Goal: Complete application form: Complete application form

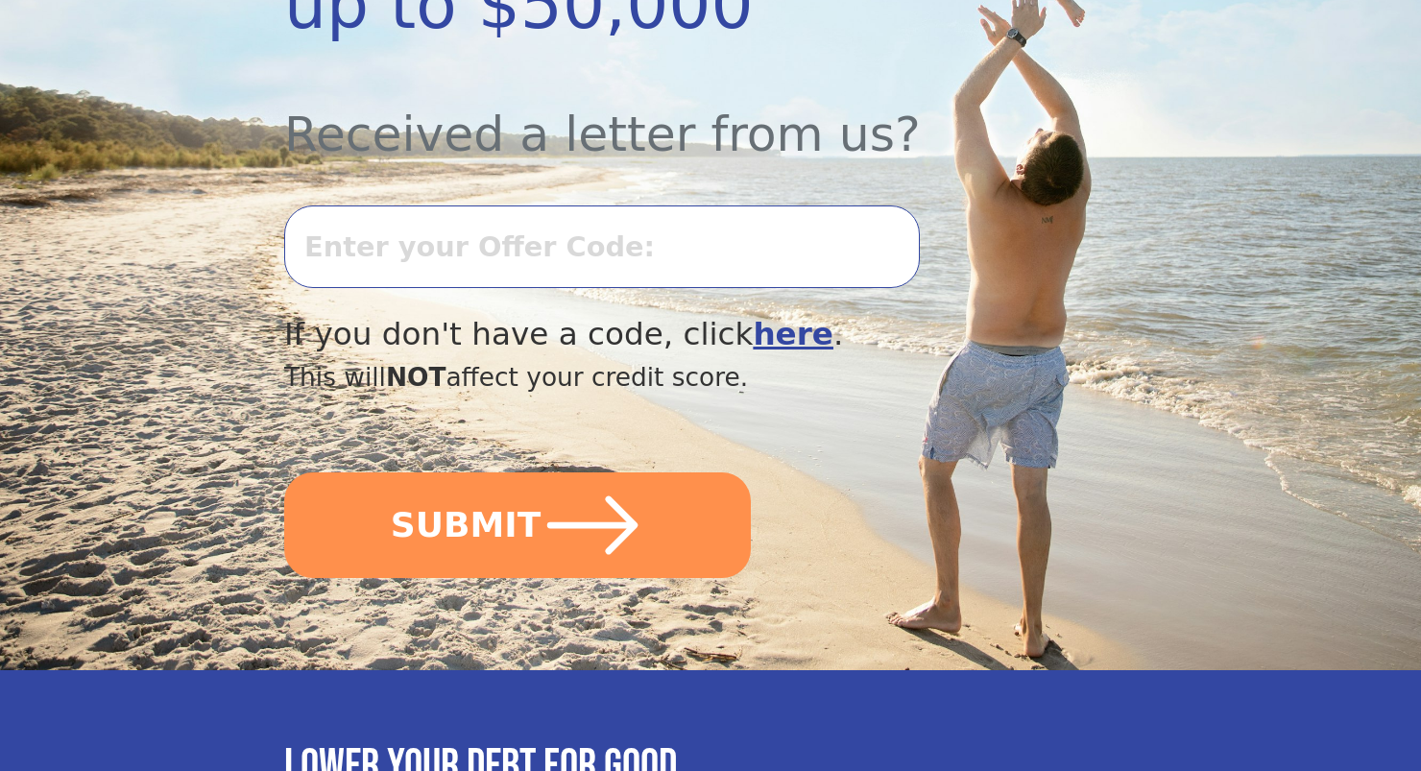
scroll to position [672, 0]
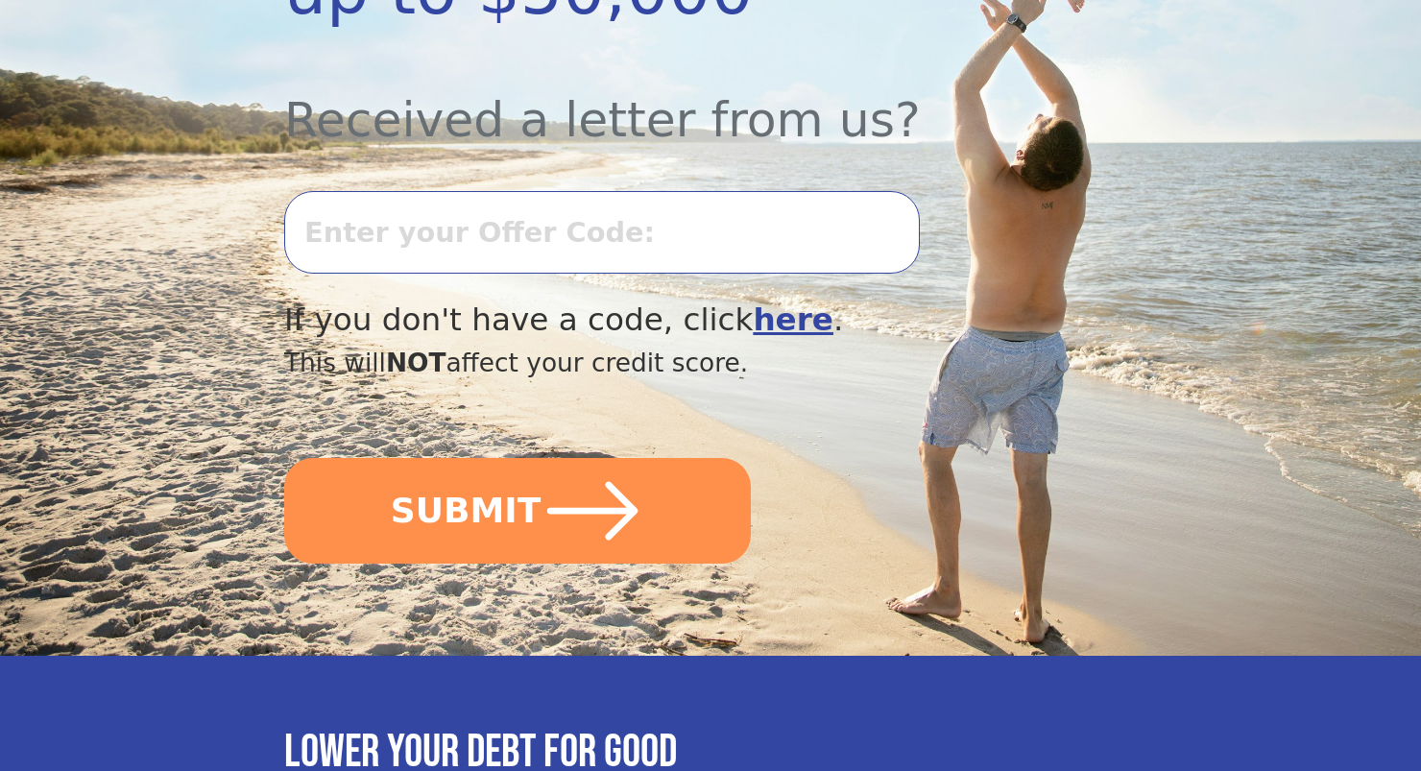
click at [678, 191] on input "text" at bounding box center [601, 232] width 635 height 83
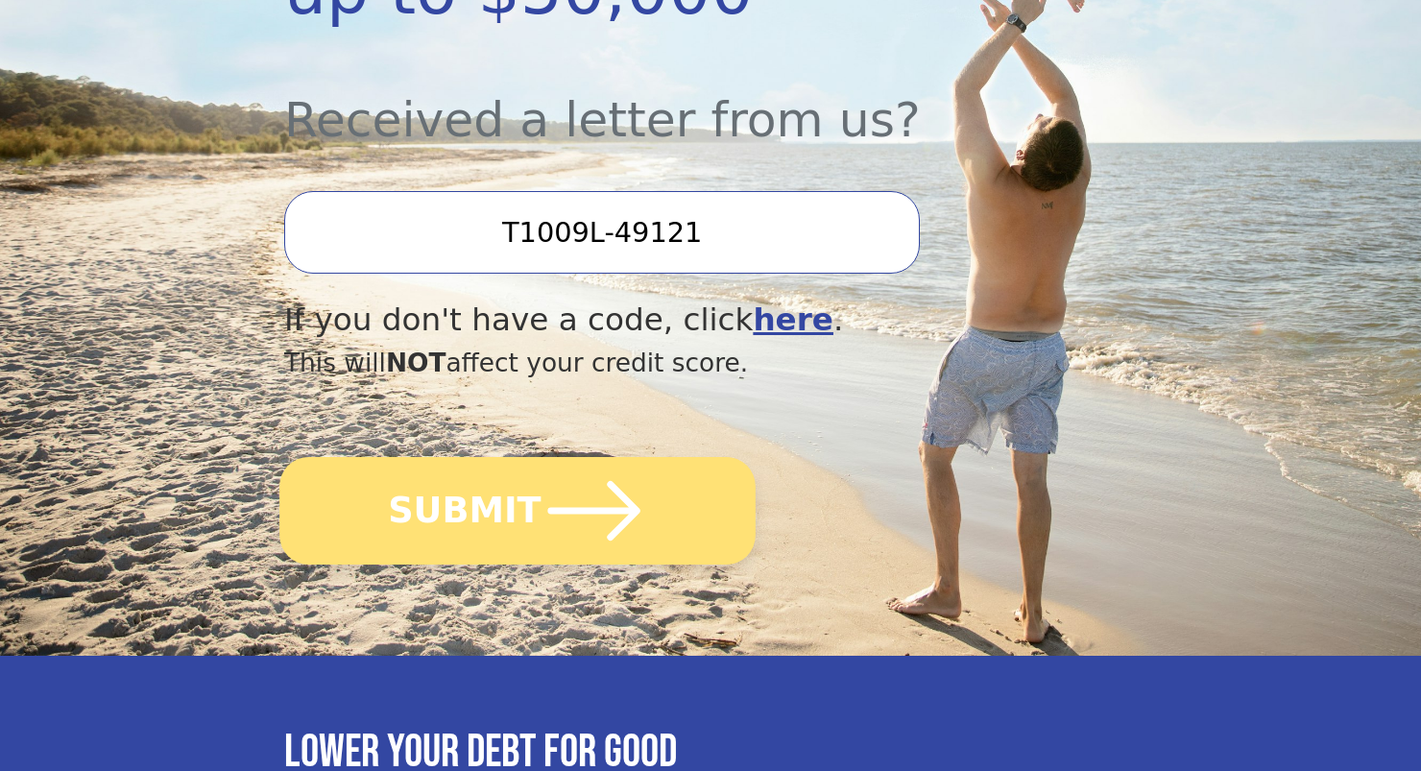
type input "T1009L-49121"
click at [502, 457] on button "SUBMIT" at bounding box center [517, 511] width 476 height 108
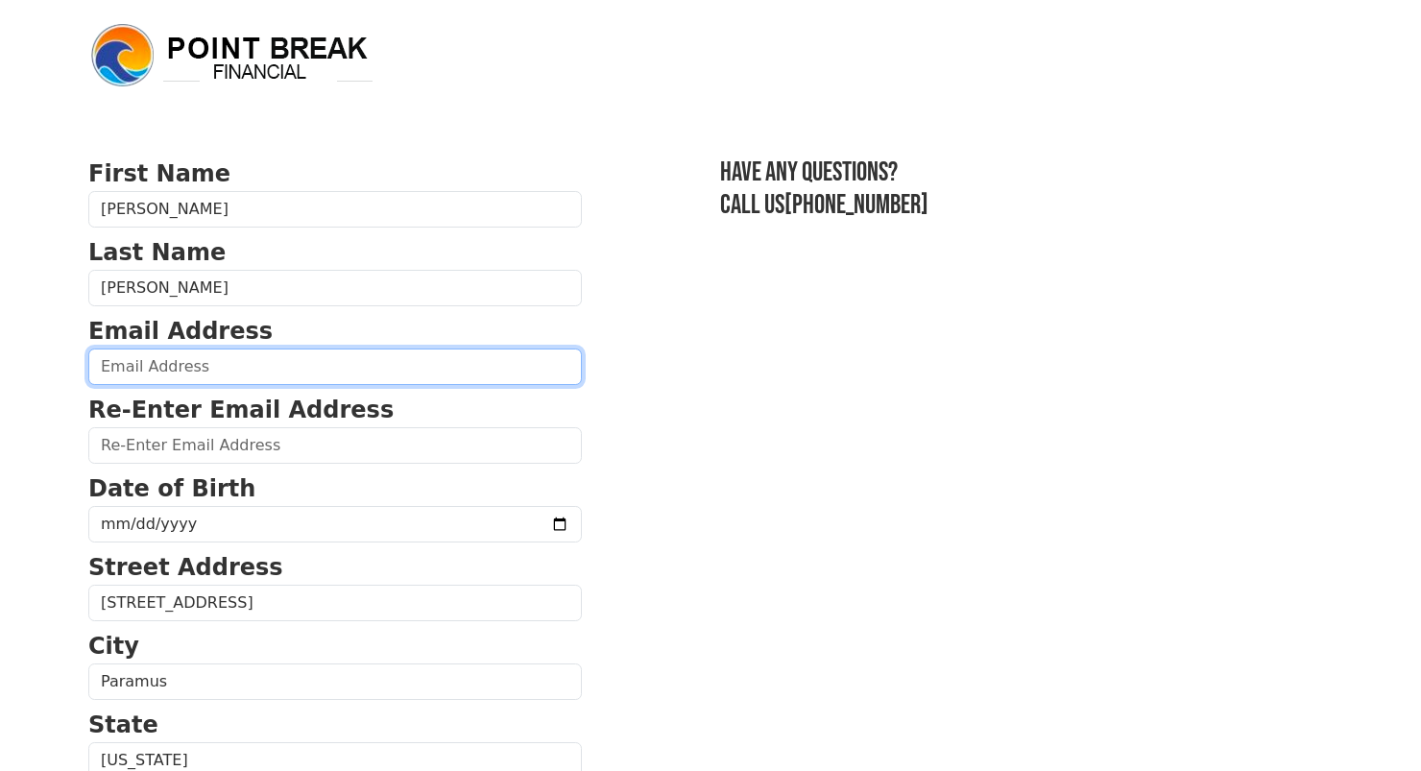
click at [238, 367] on input "email" at bounding box center [334, 366] width 493 height 36
type input "[EMAIL_ADDRESS][DOMAIN_NAME]"
type input "[PHONE_NUMBER]"
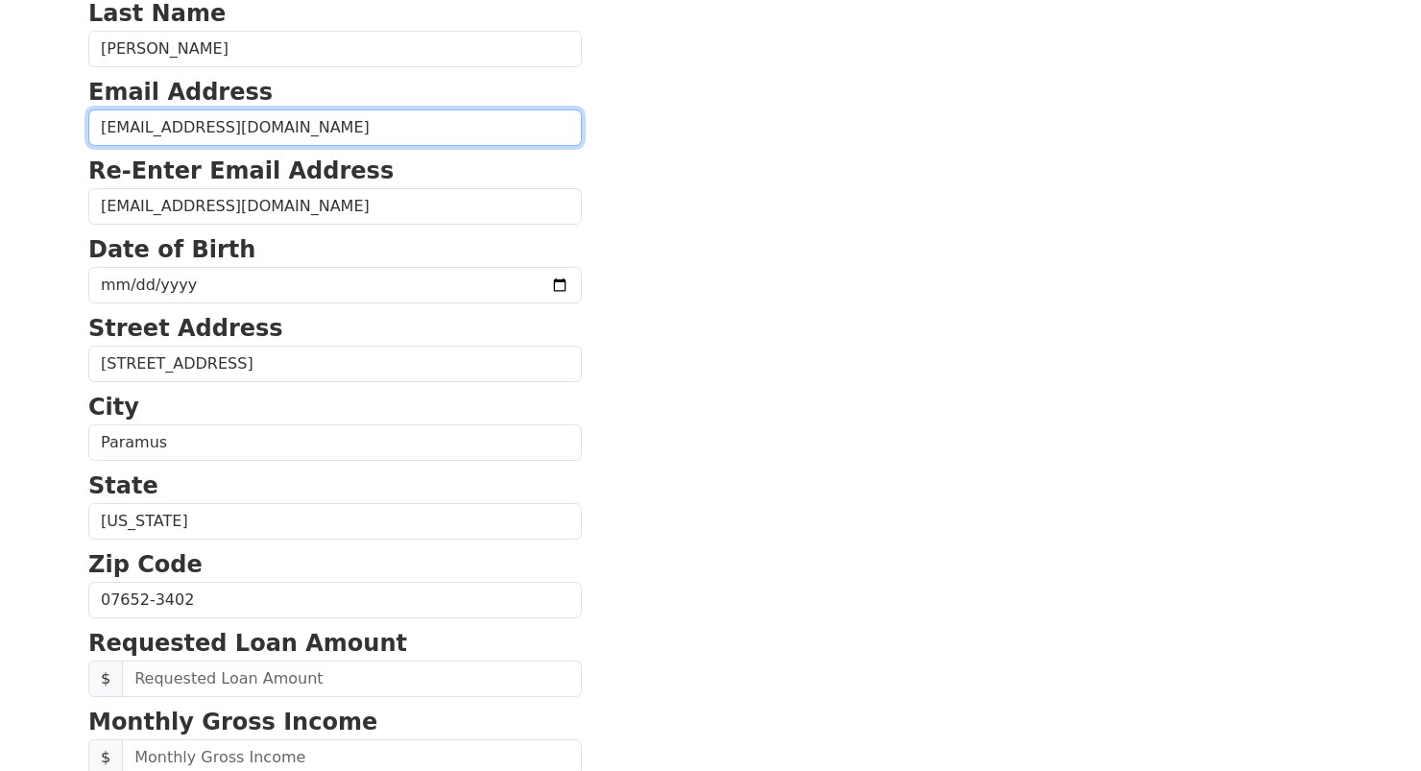
scroll to position [204, 0]
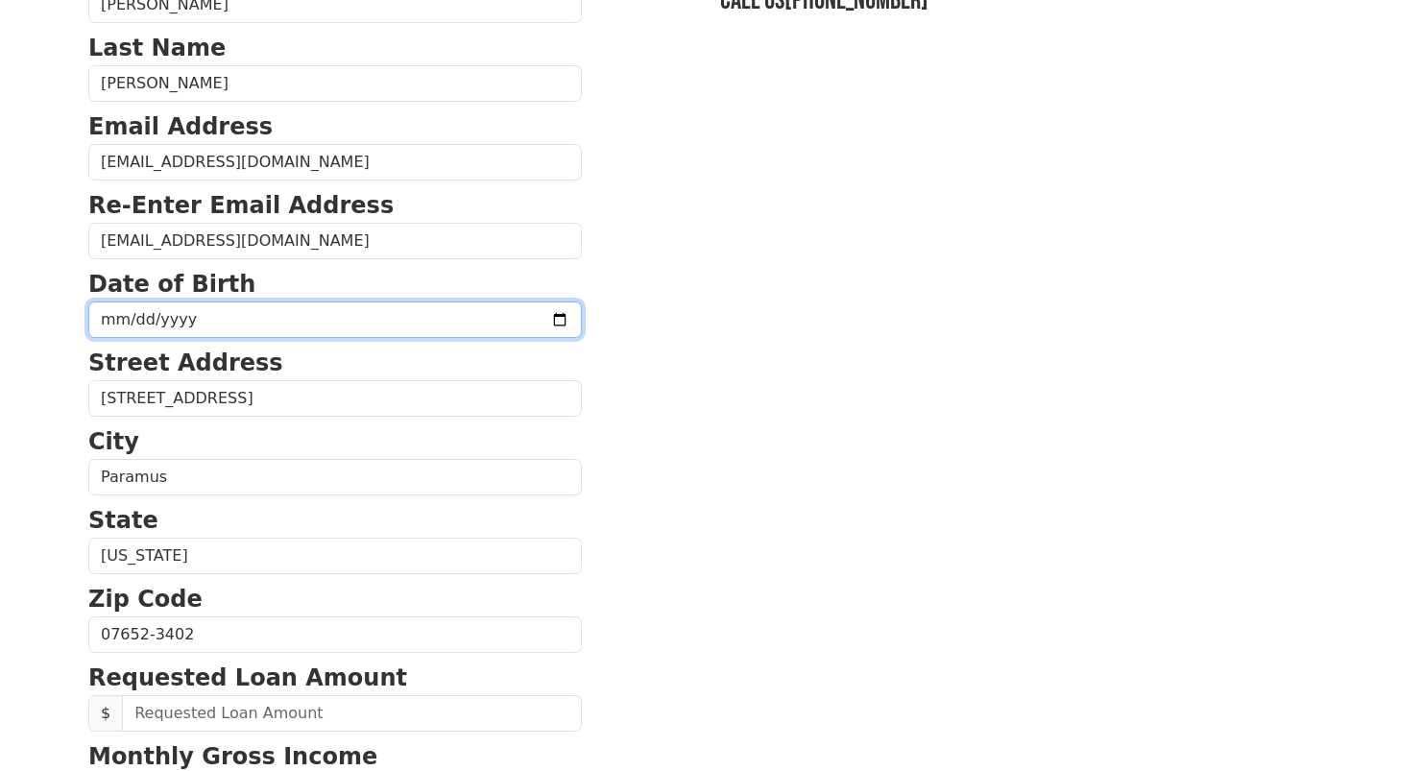
click at [347, 310] on input "date" at bounding box center [334, 319] width 493 height 36
type input "[DATE]"
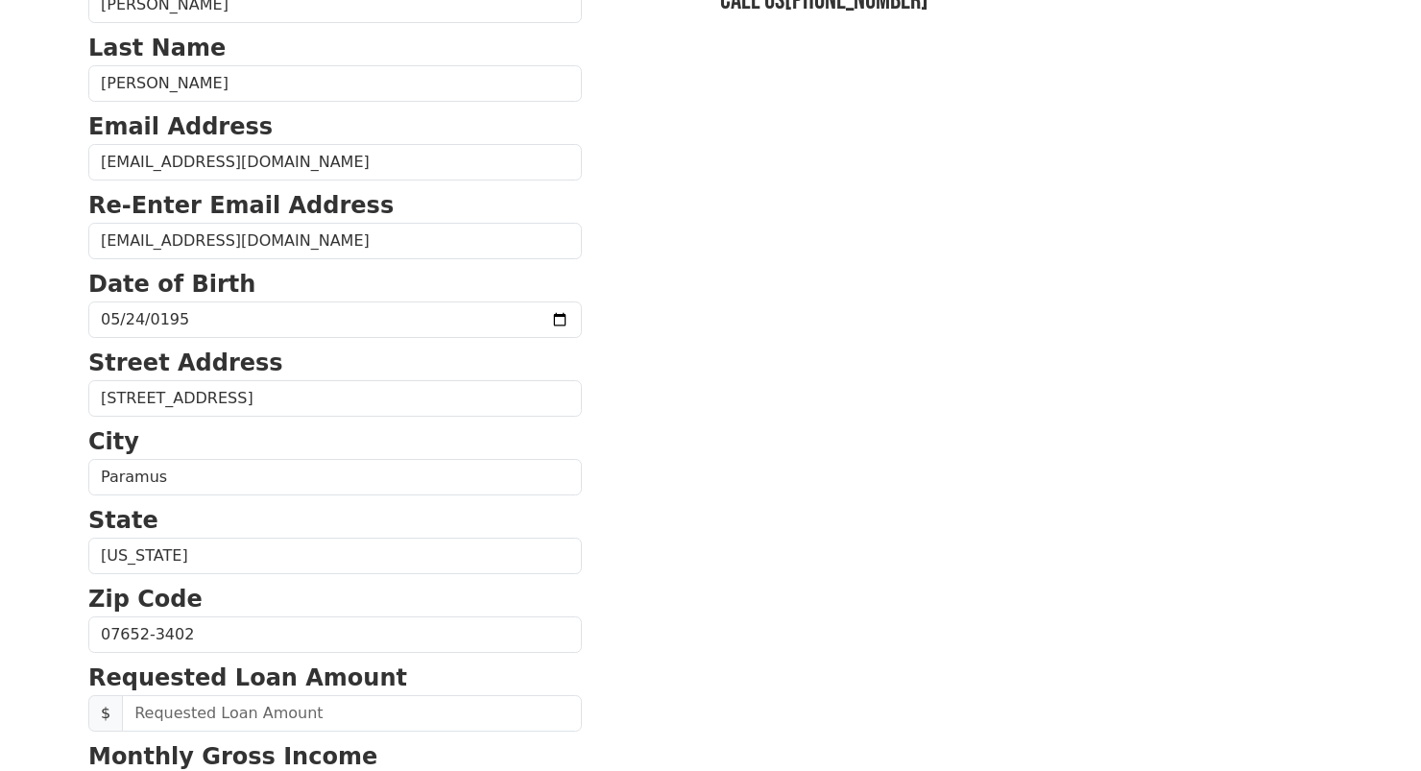
click at [946, 398] on section "First Name [PERSON_NAME] Last Name [PERSON_NAME] Email Address [EMAIL_ADDRESS][…" at bounding box center [710, 636] width 1244 height 1369
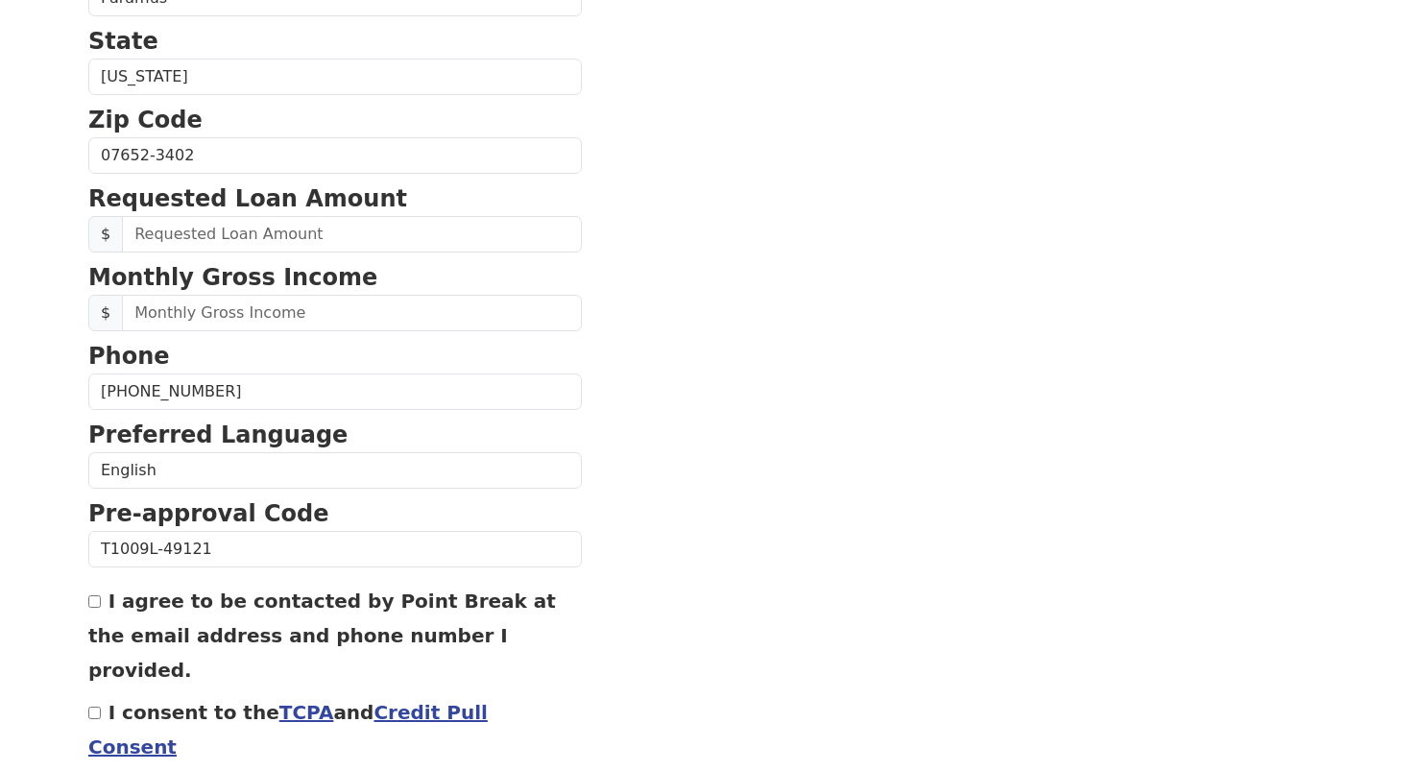
scroll to position [559, 0]
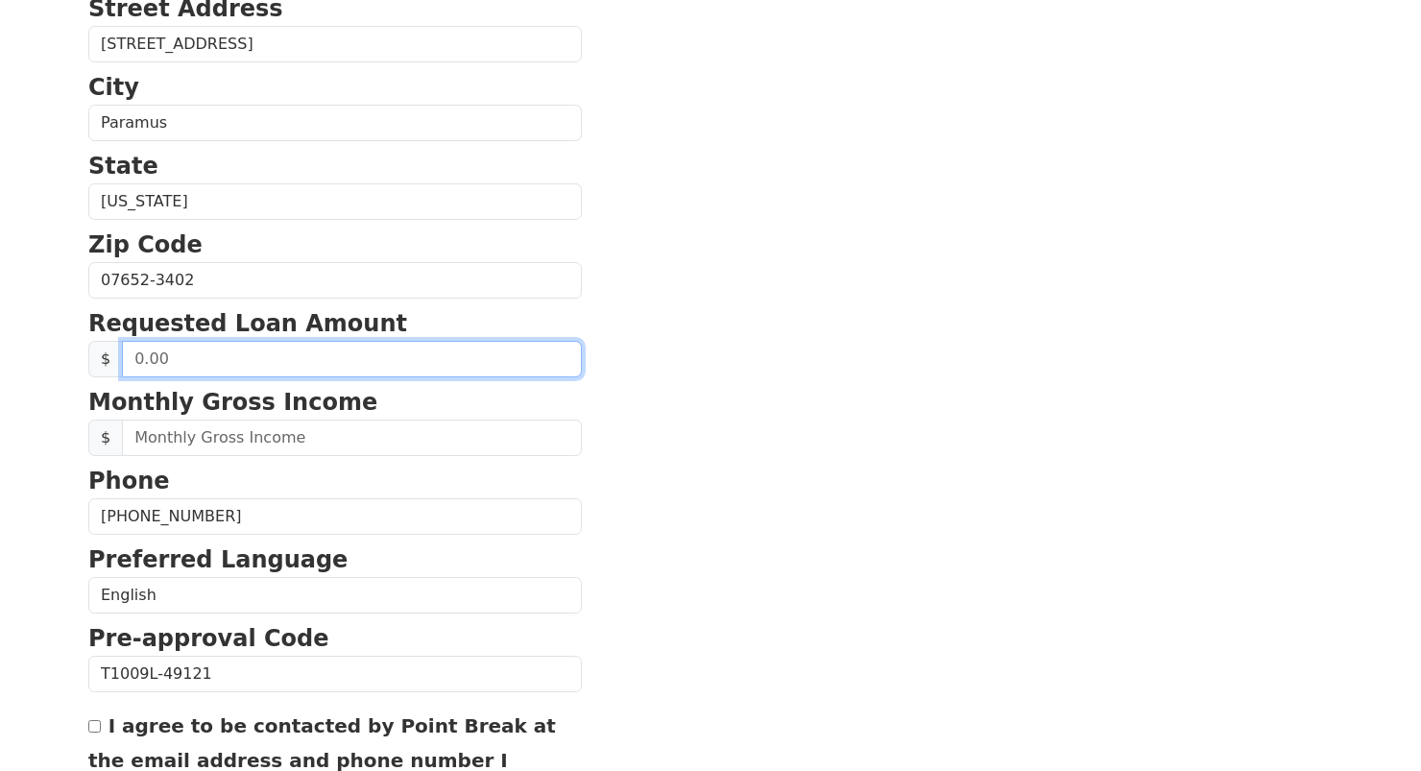
click at [419, 347] on input "text" at bounding box center [352, 359] width 460 height 36
type input "26,000.00"
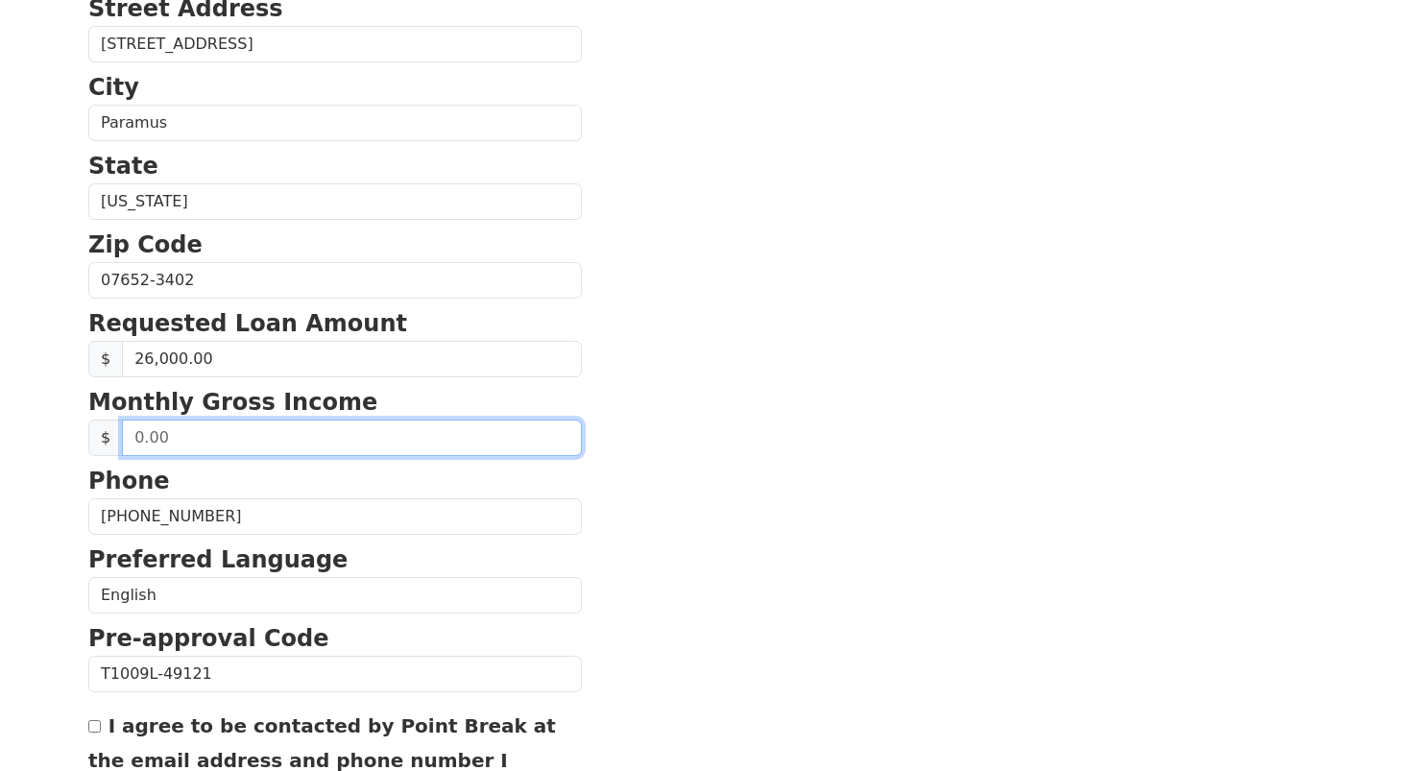
click at [364, 437] on input "text" at bounding box center [352, 437] width 460 height 36
type input "15,000.00"
click at [701, 437] on section "First Name [PERSON_NAME] Last Name [PERSON_NAME] Email Address [EMAIL_ADDRESS][…" at bounding box center [710, 282] width 1244 height 1369
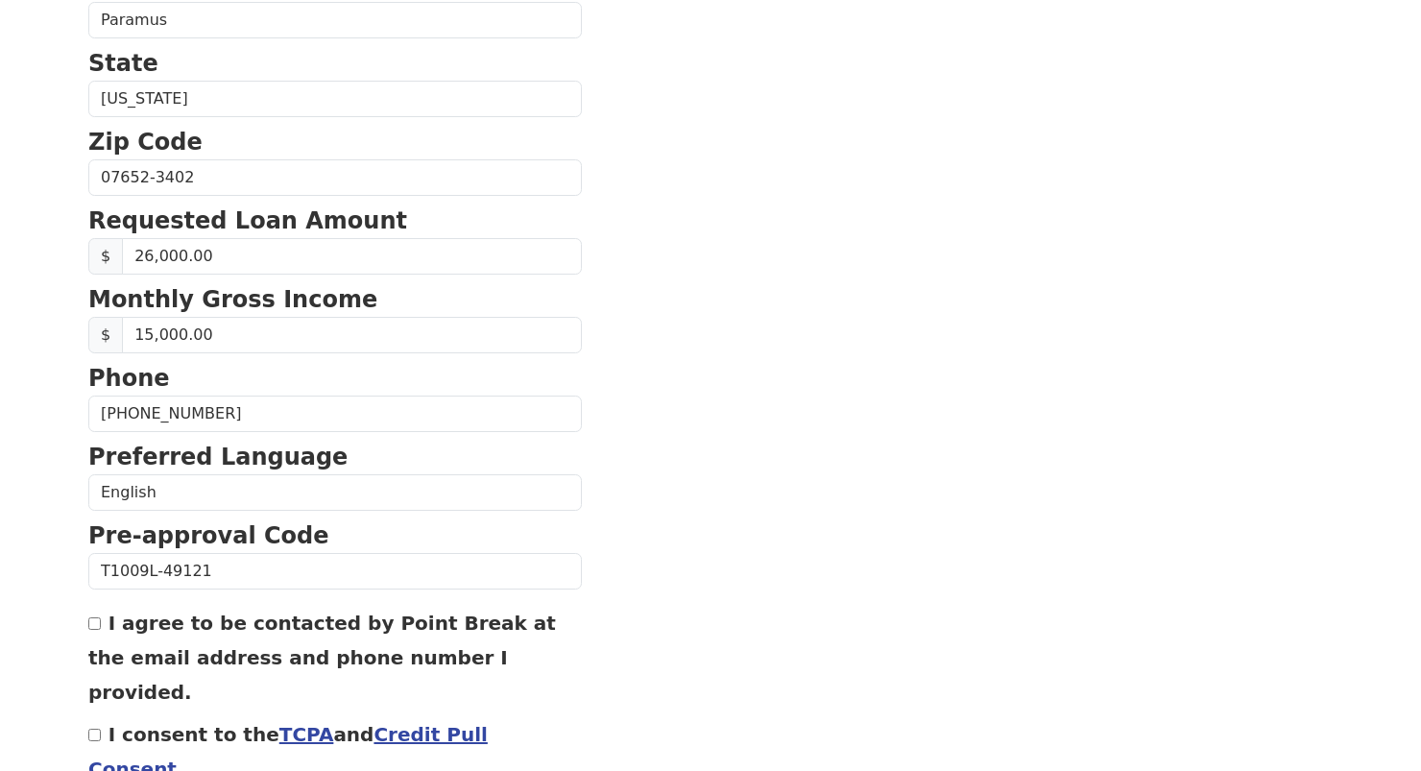
scroll to position [751, 0]
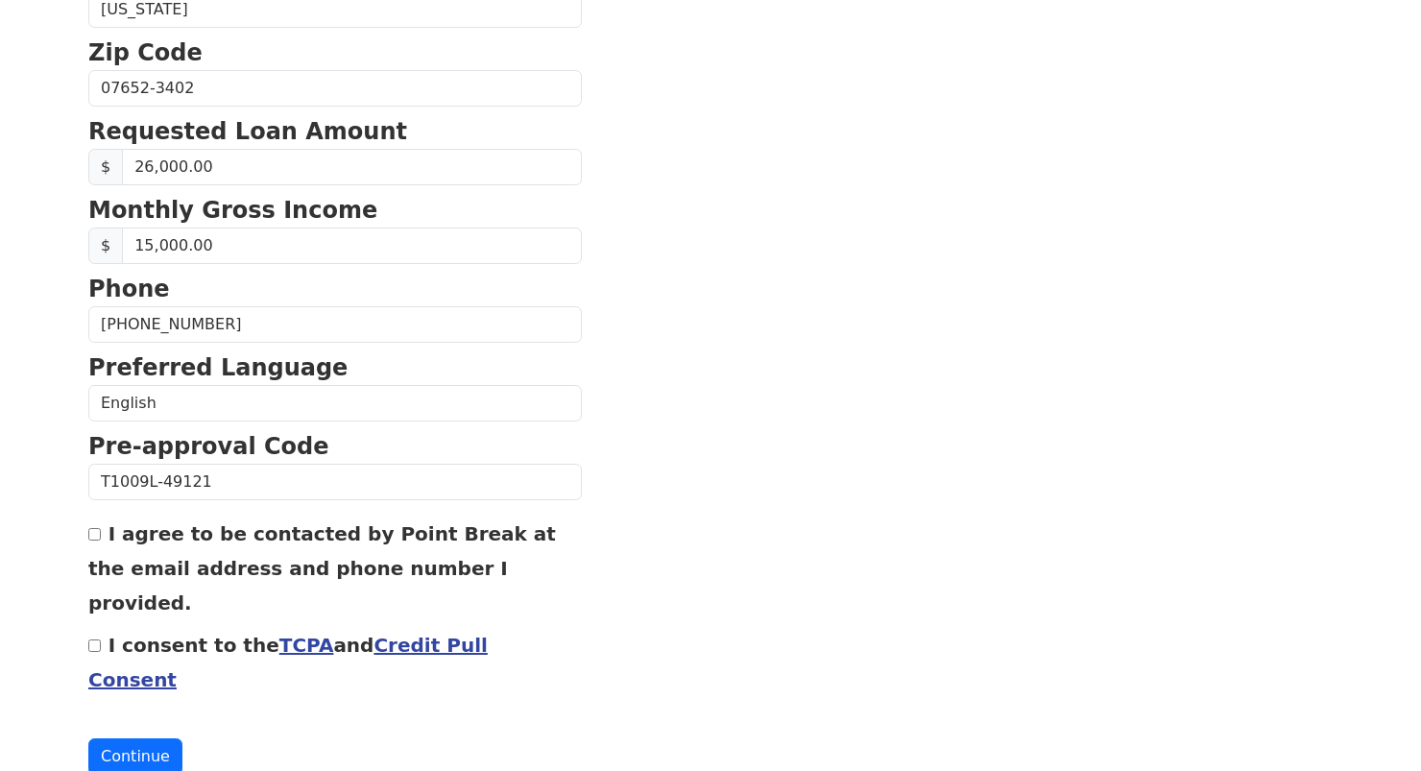
click at [95, 639] on input "I consent to the TCPA and Credit Pull Consent" at bounding box center [94, 645] width 12 height 12
checkbox input "true"
click at [93, 528] on input "I agree to be contacted by Point Break at the email address and phone number I …" at bounding box center [94, 534] width 12 height 12
checkbox input "true"
click at [135, 738] on button "Continue" at bounding box center [135, 756] width 94 height 36
